Goal: Transaction & Acquisition: Purchase product/service

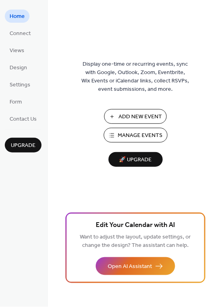
click at [145, 159] on span "🚀 Upgrade" at bounding box center [135, 160] width 45 height 11
click at [134, 162] on span "🚀 Upgrade" at bounding box center [135, 160] width 45 height 11
click at [18, 35] on span "Connect" at bounding box center [20, 34] width 21 height 8
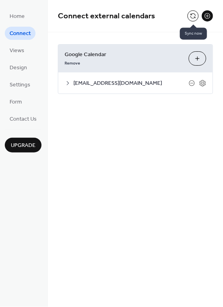
click at [188, 14] on button at bounding box center [192, 15] width 11 height 11
